Goal: Task Accomplishment & Management: Complete application form

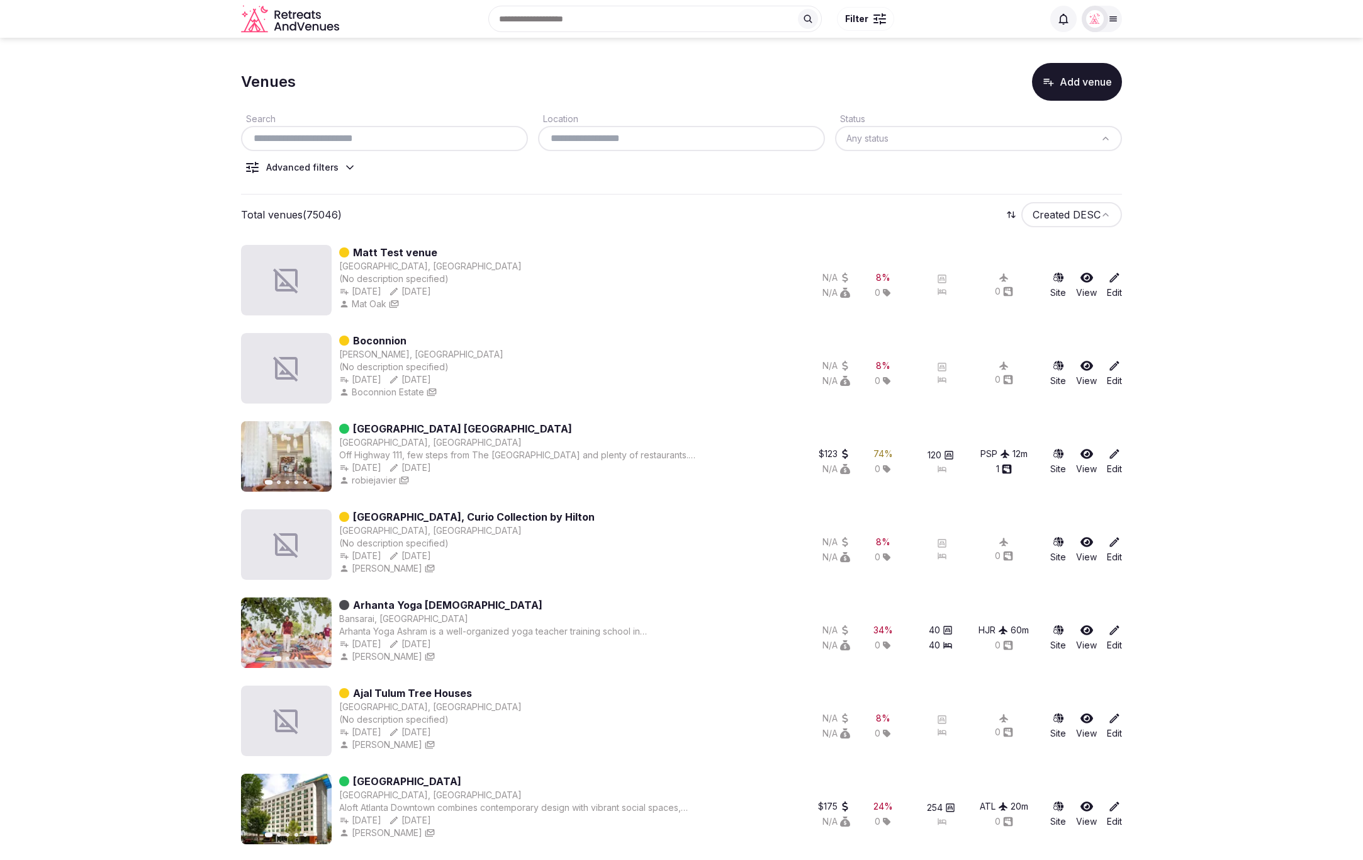
click at [347, 171] on icon at bounding box center [350, 167] width 13 height 13
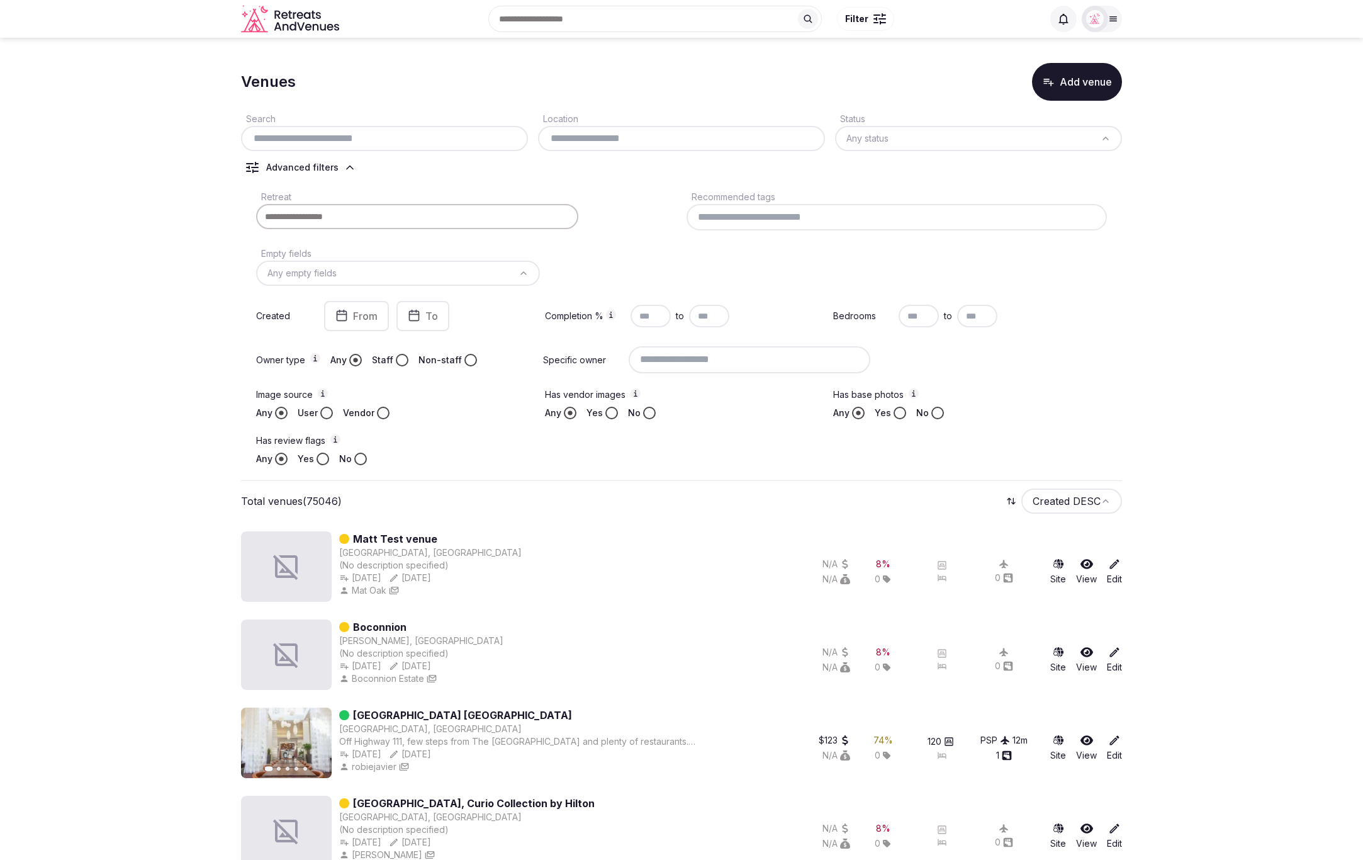
click at [1095, 335] on div "Retreat Recommended tags Empty fields Any empty fields Created From To Completi…" at bounding box center [681, 327] width 881 height 286
click at [1043, 91] on button "Add venue" at bounding box center [1077, 82] width 90 height 38
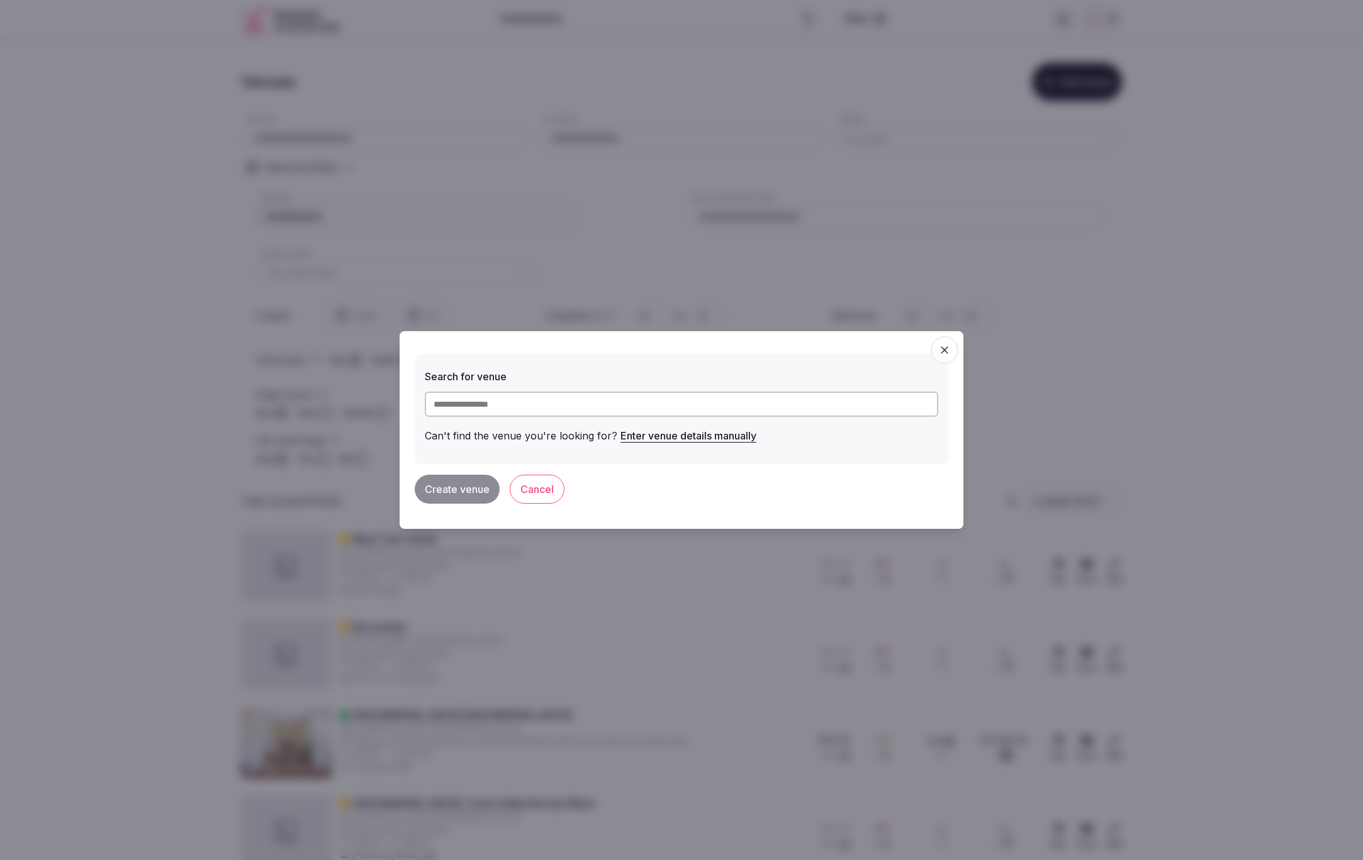
click at [653, 439] on button "Enter venue details manually" at bounding box center [689, 436] width 136 height 28
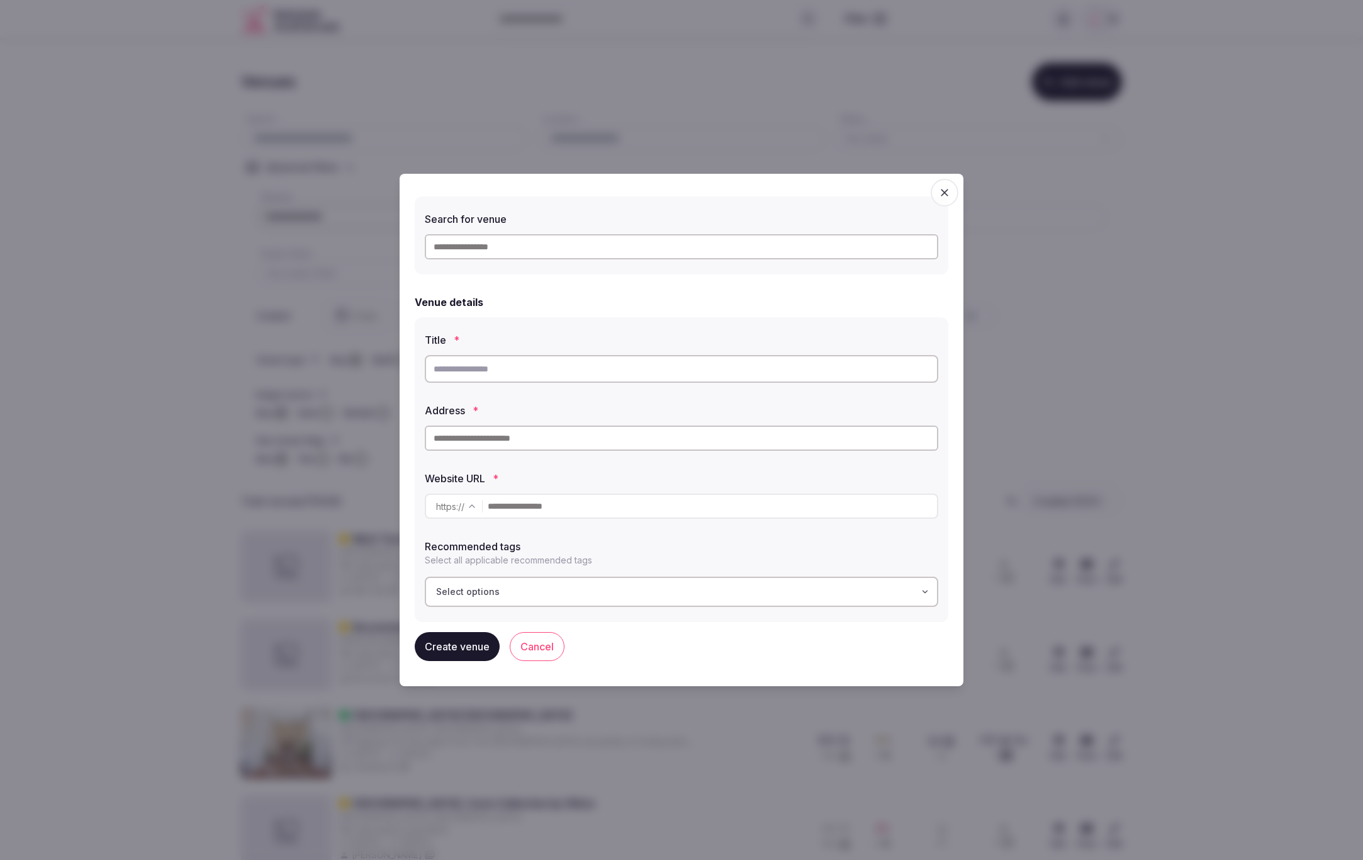
click at [951, 193] on span "button" at bounding box center [945, 193] width 28 height 28
